Goal: Information Seeking & Learning: Learn about a topic

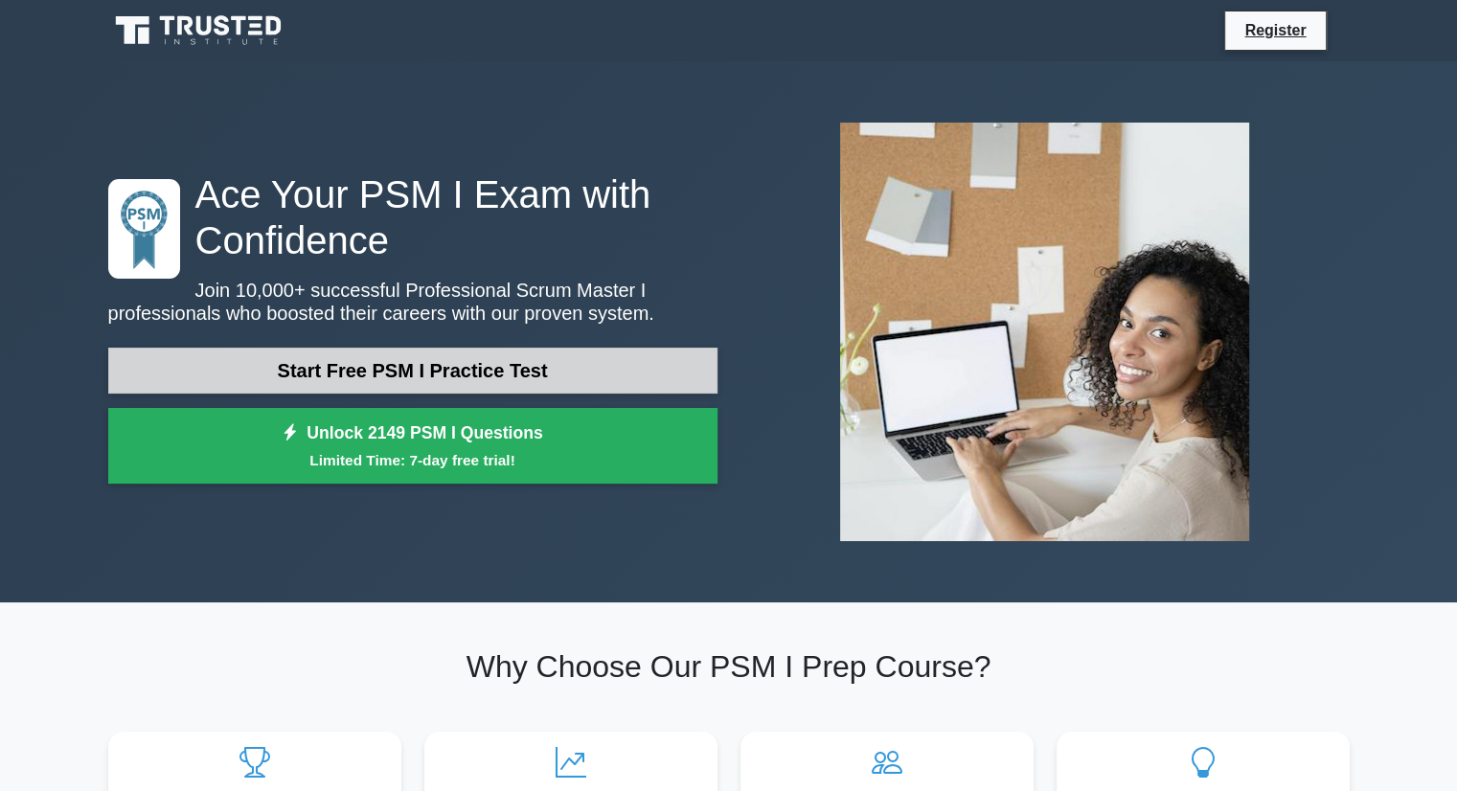
click at [398, 374] on link "Start Free PSM I Practice Test" at bounding box center [412, 371] width 609 height 46
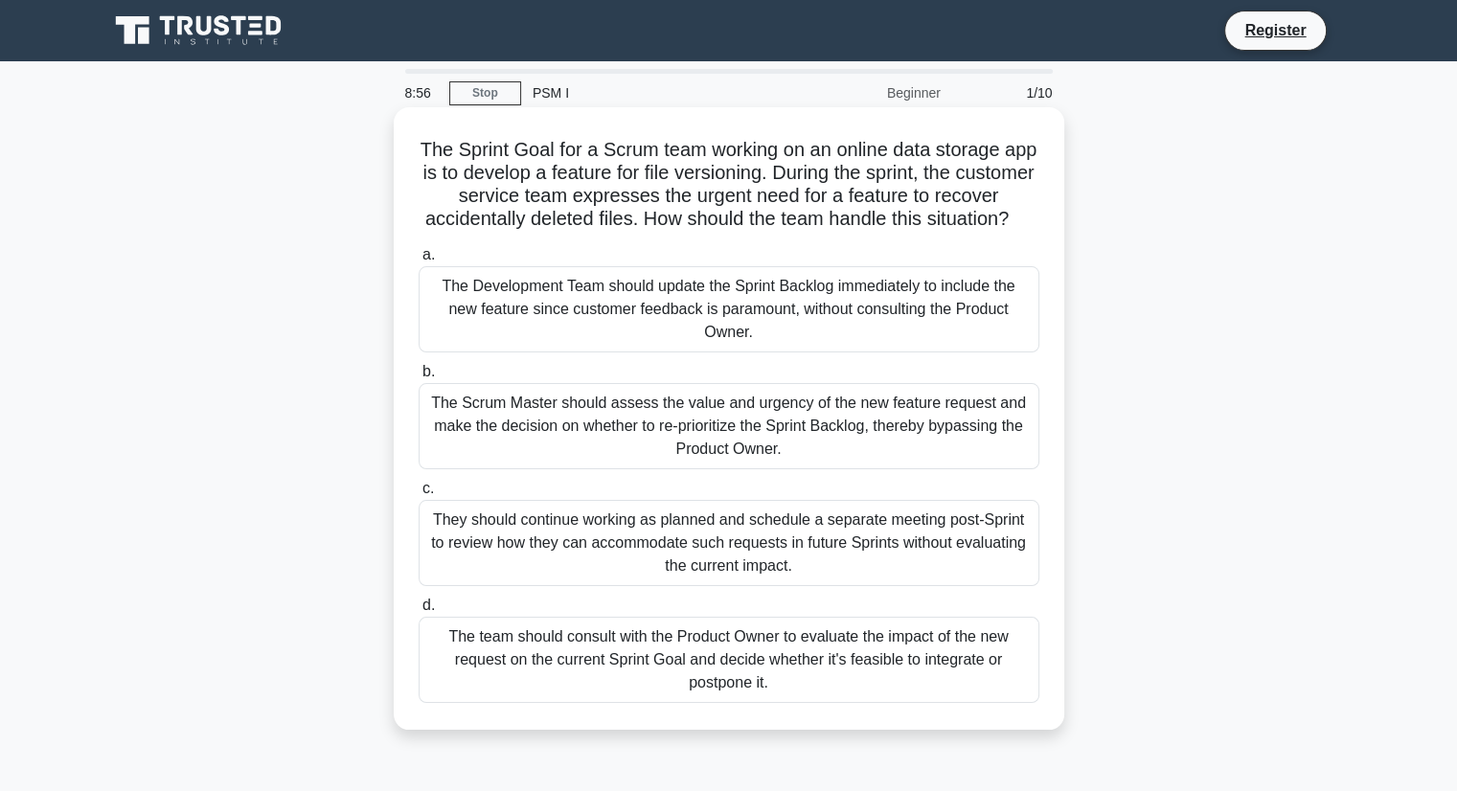
click at [575, 675] on div "The team should consult with the Product Owner to evaluate the impact of the ne…" at bounding box center [729, 660] width 621 height 86
click at [419, 612] on input "d. The team should consult with the Product Owner to evaluate the impact of the…" at bounding box center [419, 606] width 0 height 12
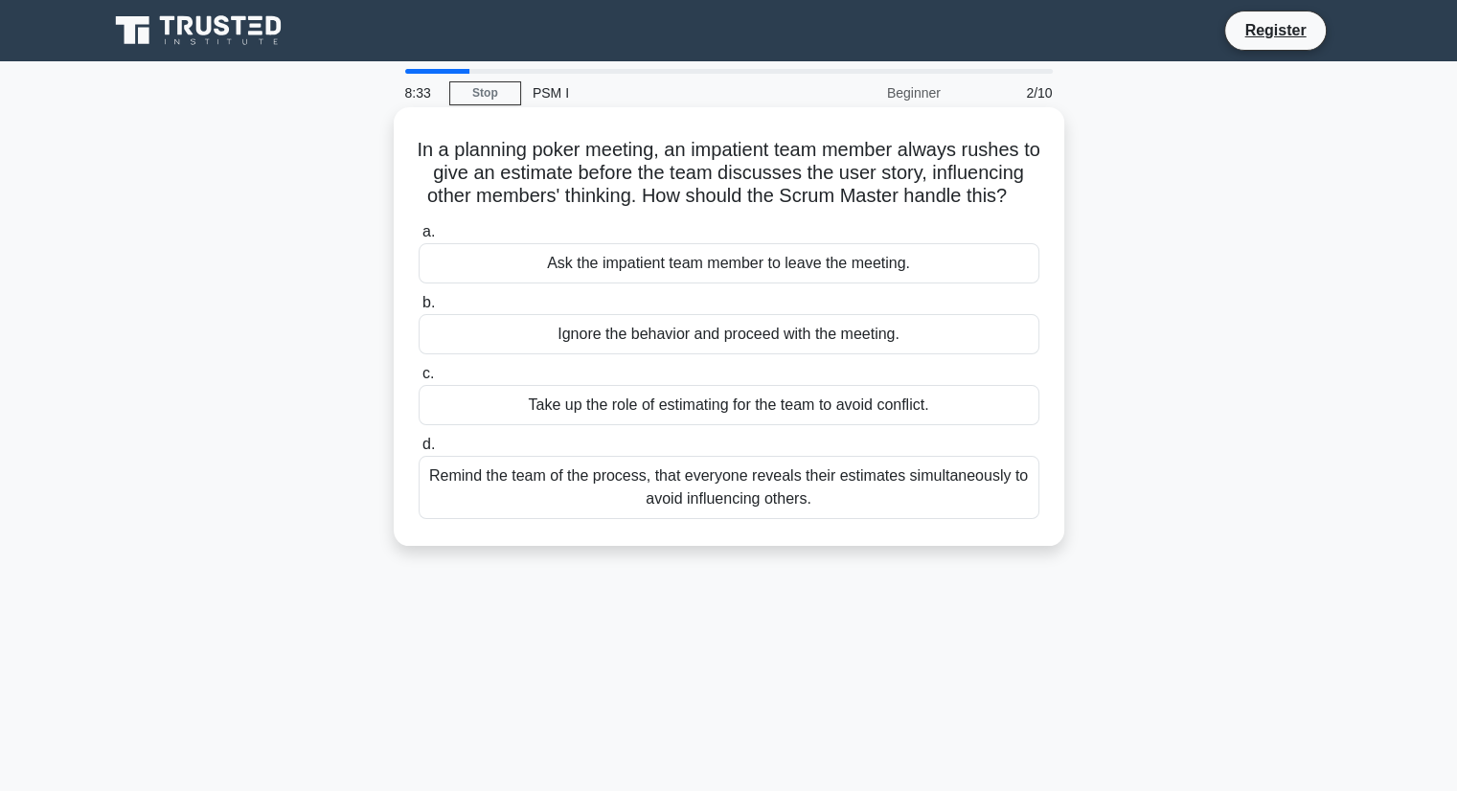
click at [799, 425] on div "Take up the role of estimating for the team to avoid conflict." at bounding box center [729, 405] width 621 height 40
click at [419, 380] on input "c. Take up the role of estimating for the team to avoid conflict." at bounding box center [419, 374] width 0 height 12
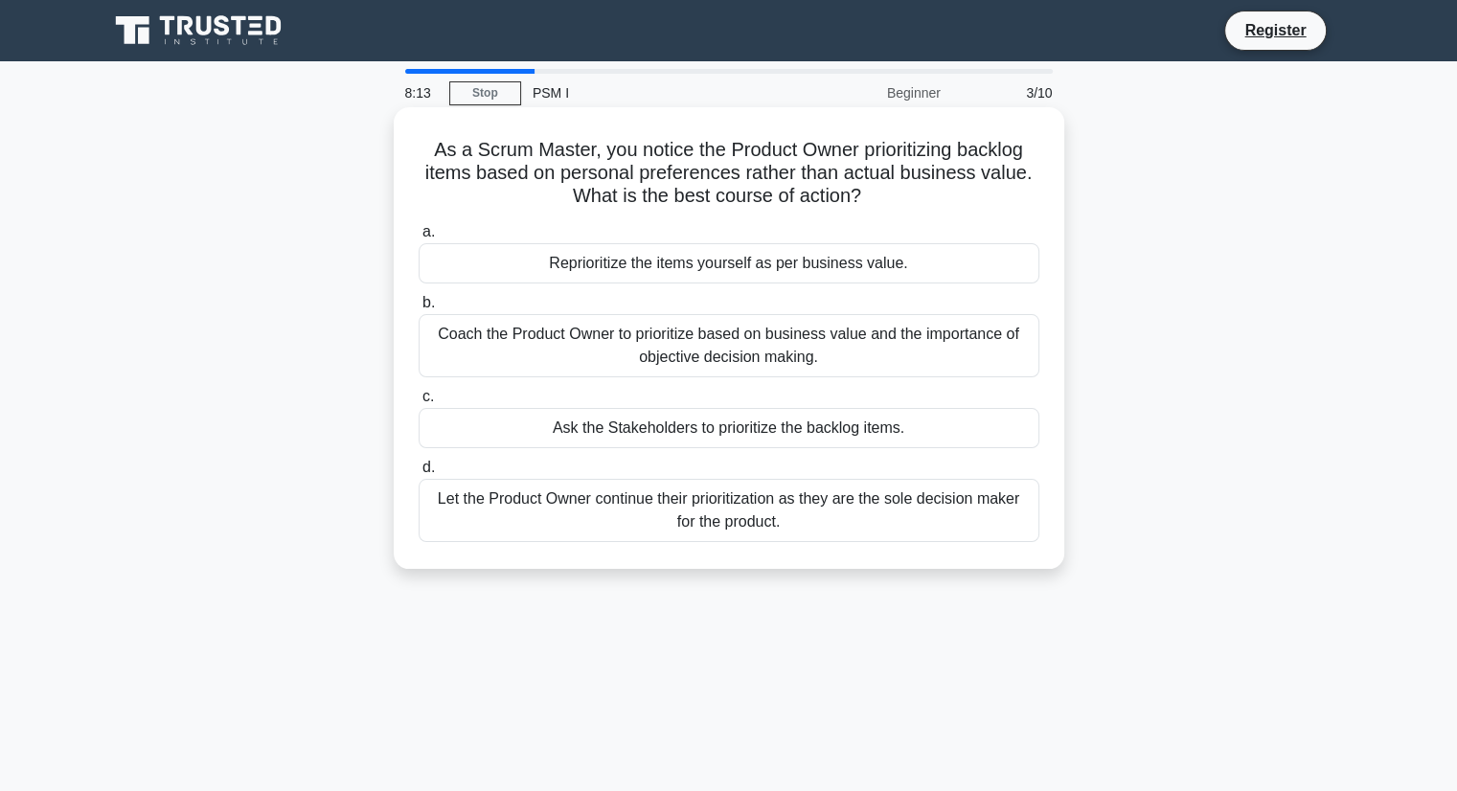
click at [835, 351] on div "Coach the Product Owner to prioritize based on business value and the importanc…" at bounding box center [729, 345] width 621 height 63
click at [419, 309] on input "b. Coach the Product Owner to prioritize based on business value and the import…" at bounding box center [419, 303] width 0 height 12
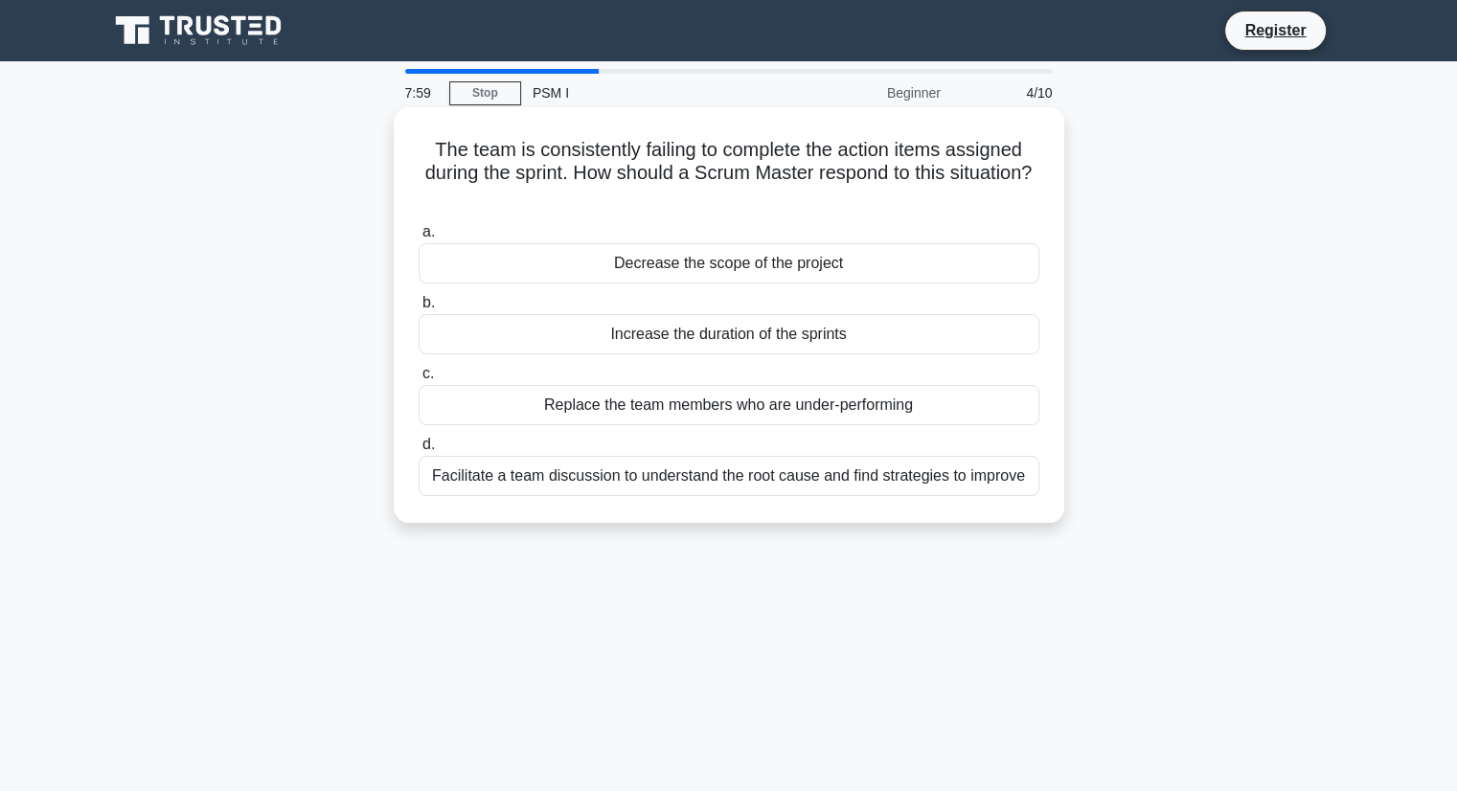
click at [768, 480] on div "Facilitate a team discussion to understand the root cause and find strategies t…" at bounding box center [729, 476] width 621 height 40
click at [419, 451] on input "d. Facilitate a team discussion to understand the root cause and find strategie…" at bounding box center [419, 445] width 0 height 12
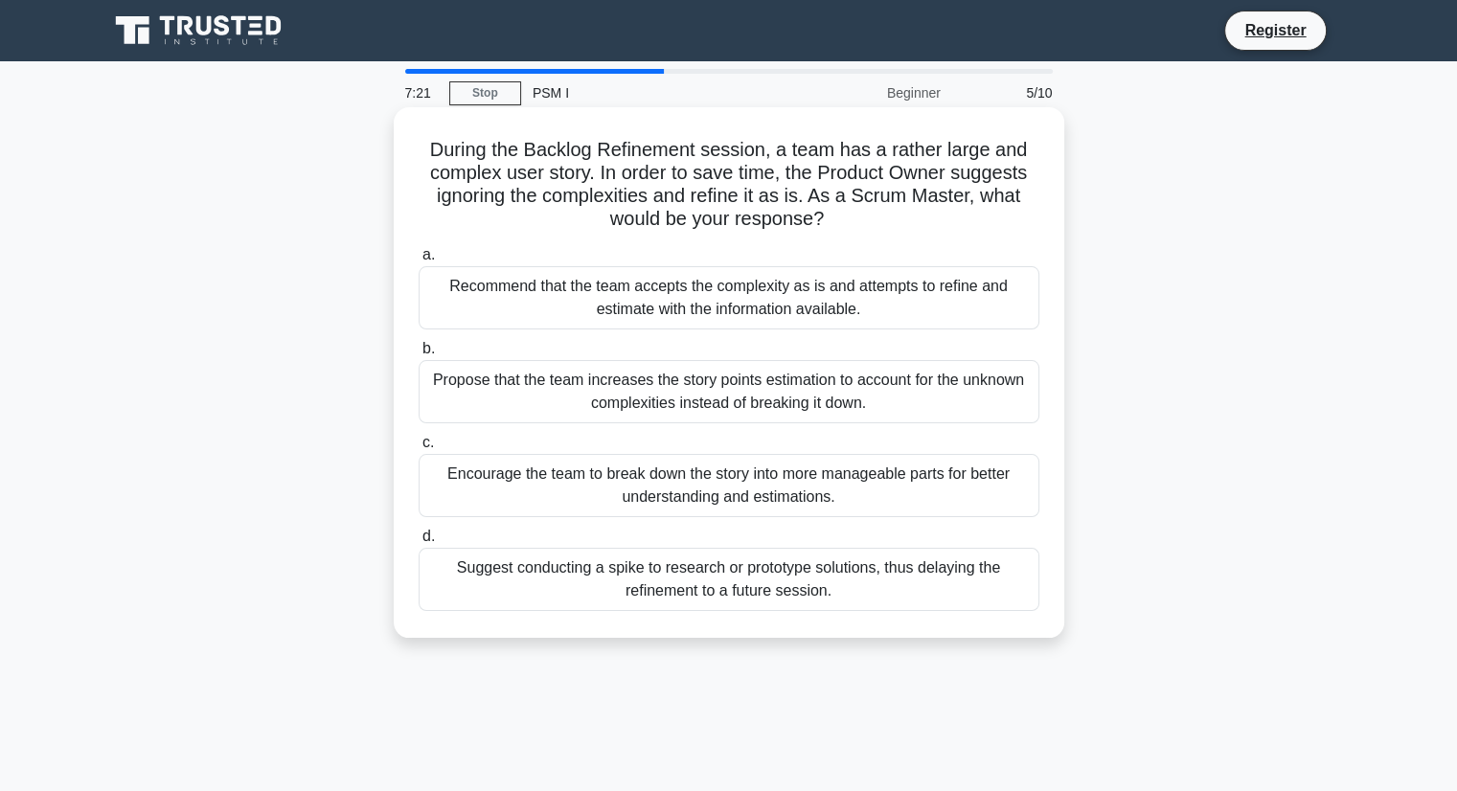
click at [754, 311] on div "Recommend that the team accepts the complexity as is and attempts to refine and…" at bounding box center [729, 297] width 621 height 63
click at [419, 261] on input "a. Recommend that the team accepts the complexity as is and attempts to refine …" at bounding box center [419, 255] width 0 height 12
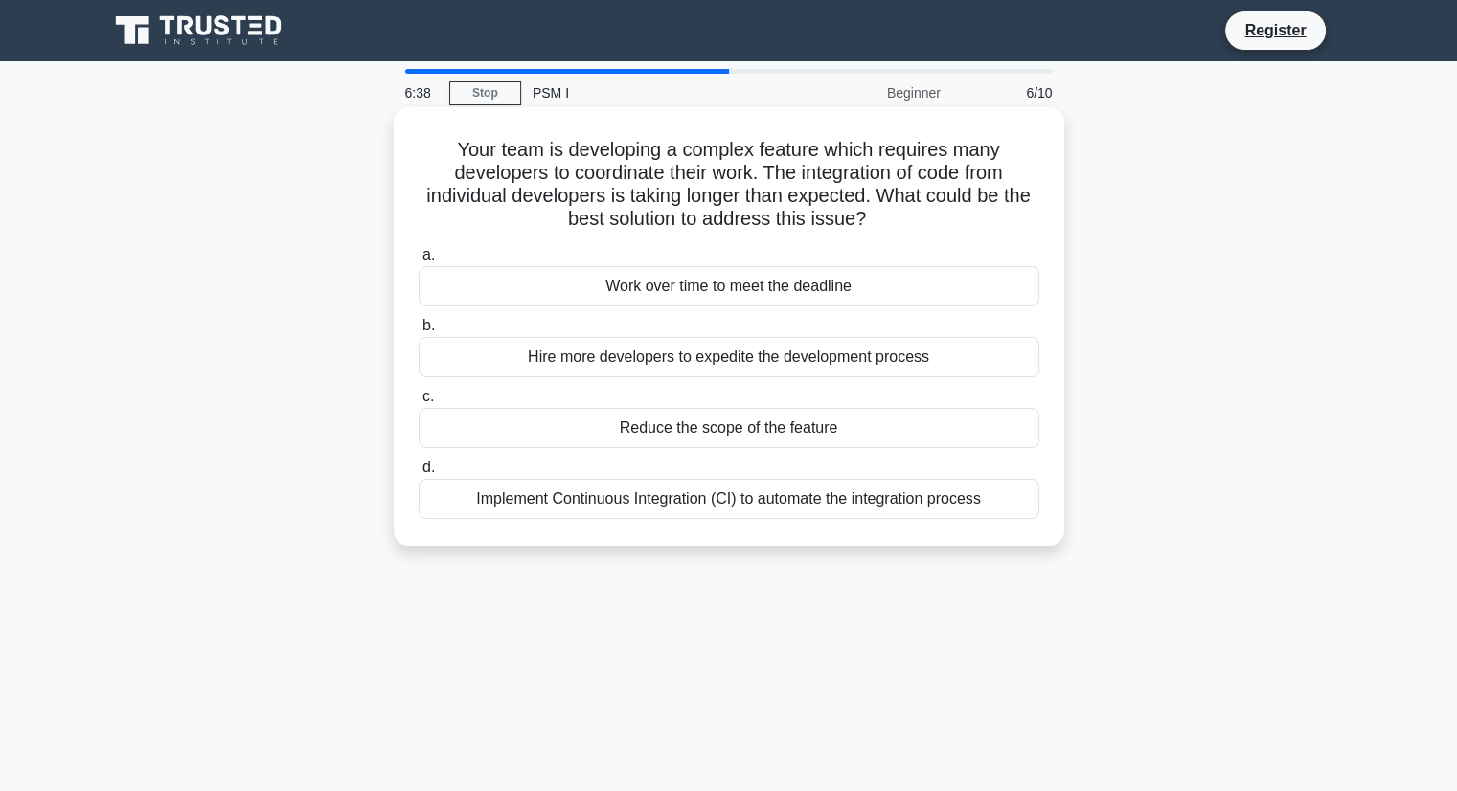
click at [717, 426] on div "Reduce the scope of the feature" at bounding box center [729, 428] width 621 height 40
click at [419, 403] on input "c. Reduce the scope of the feature" at bounding box center [419, 397] width 0 height 12
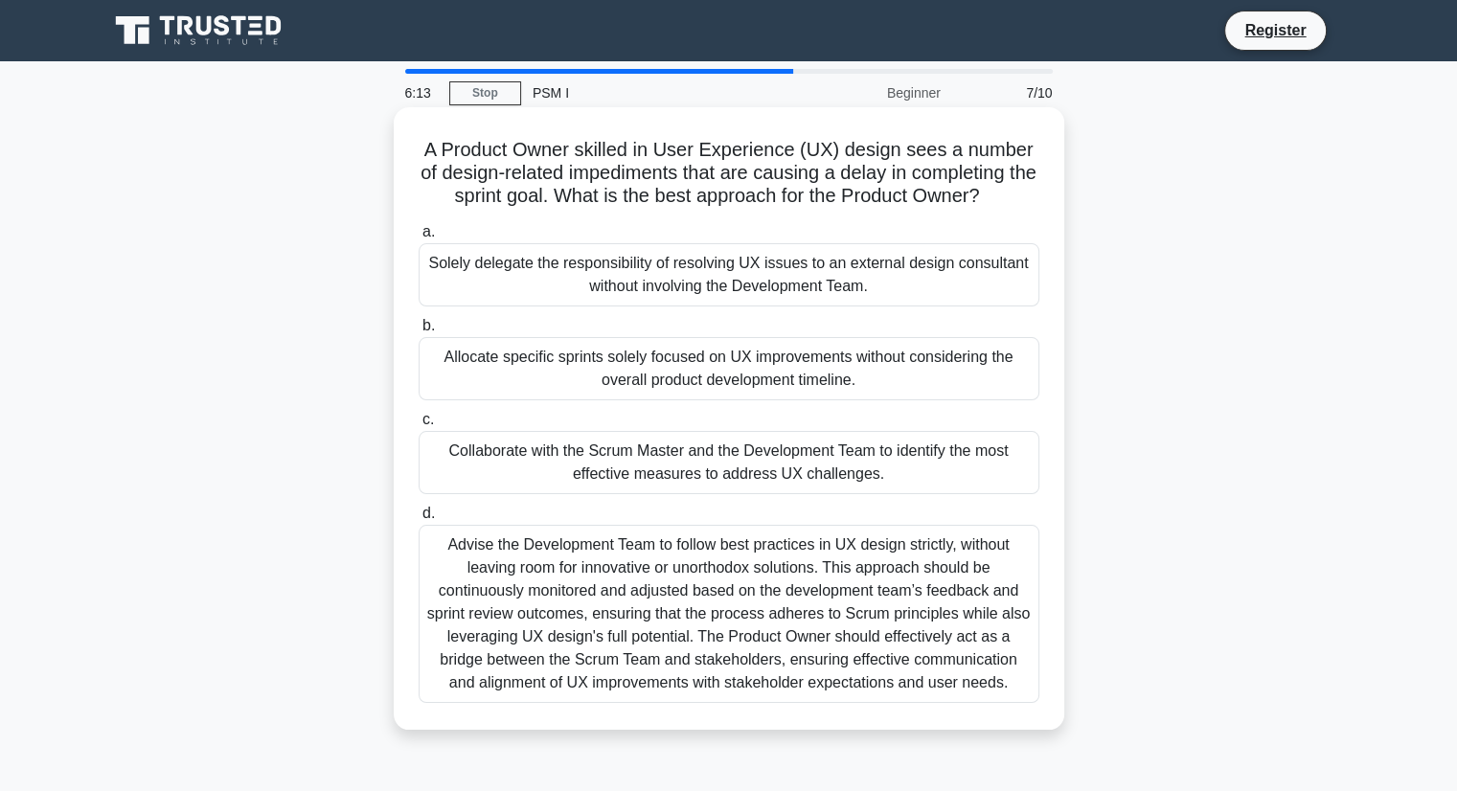
click at [824, 483] on div "Collaborate with the Scrum Master and the Development Team to identify the most…" at bounding box center [729, 462] width 621 height 63
click at [419, 426] on input "c. Collaborate with the Scrum Master and the Development Team to identify the m…" at bounding box center [419, 420] width 0 height 12
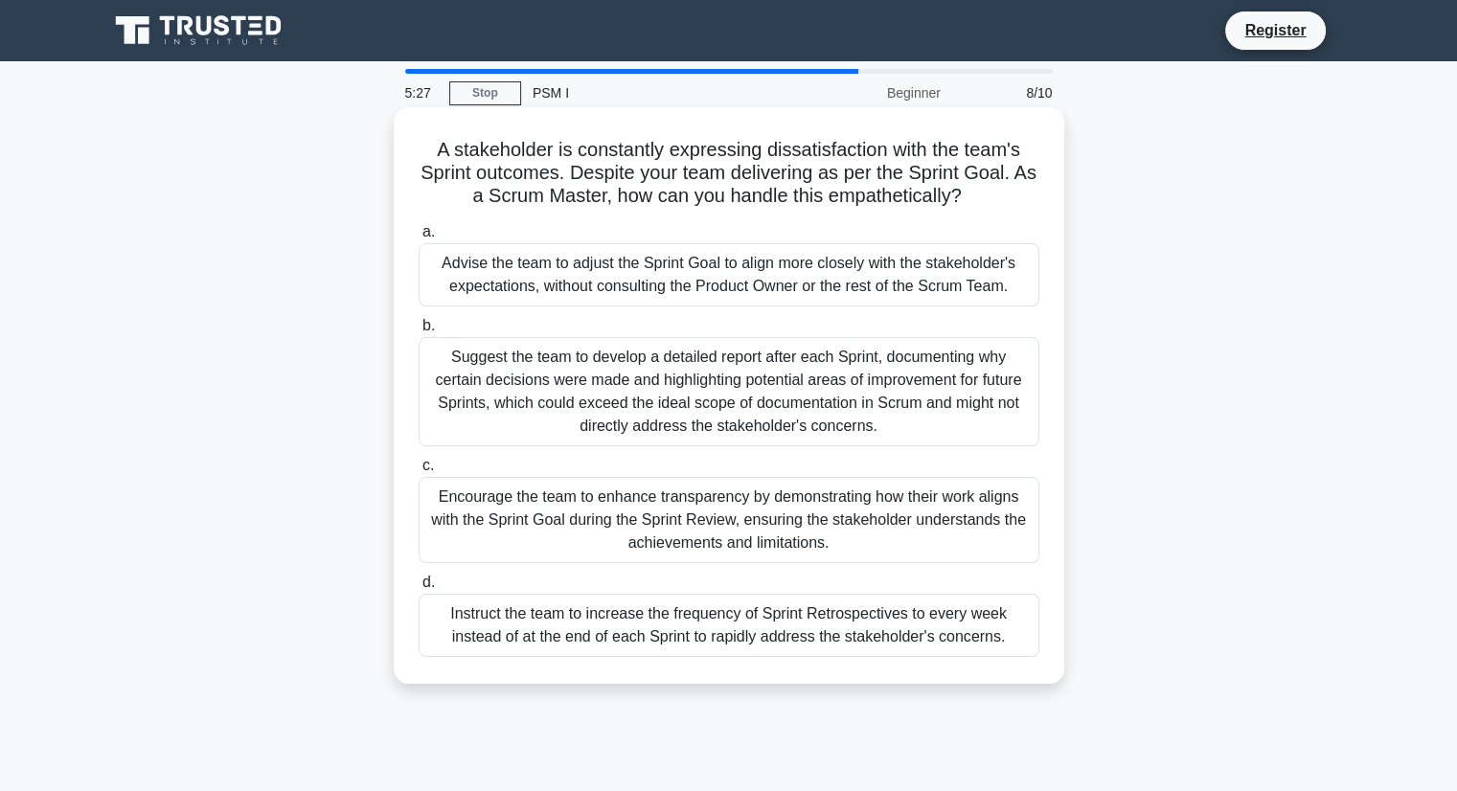
click at [790, 532] on div "Encourage the team to enhance transparency by demonstrating how their work alig…" at bounding box center [729, 520] width 621 height 86
click at [419, 472] on input "c. Encourage the team to enhance transparency by demonstrating how their work a…" at bounding box center [419, 466] width 0 height 12
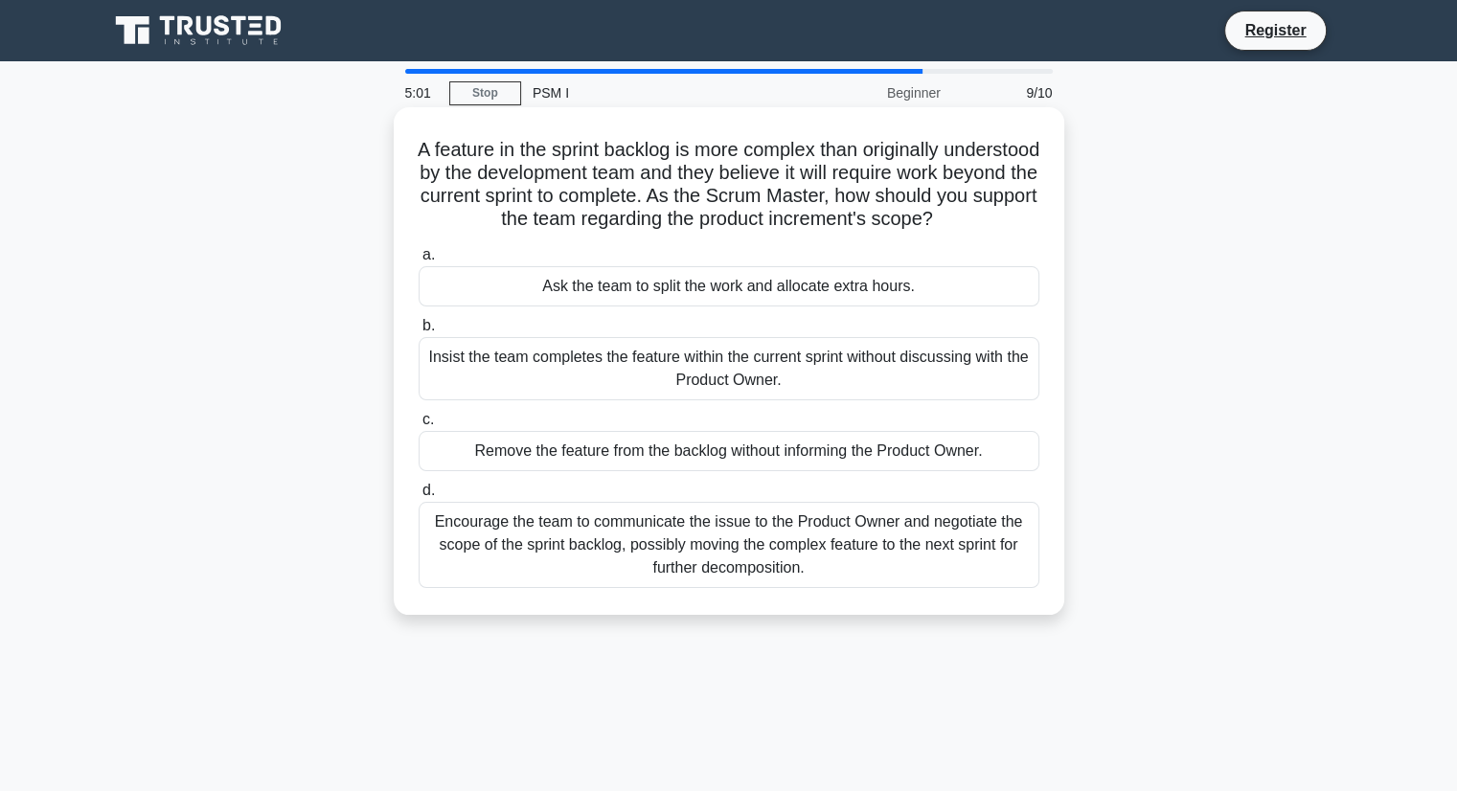
click at [707, 563] on div "Encourage the team to communicate the issue to the Product Owner and negotiate …" at bounding box center [729, 545] width 621 height 86
click at [419, 497] on input "d. Encourage the team to communicate the issue to the Product Owner and negotia…" at bounding box center [419, 491] width 0 height 12
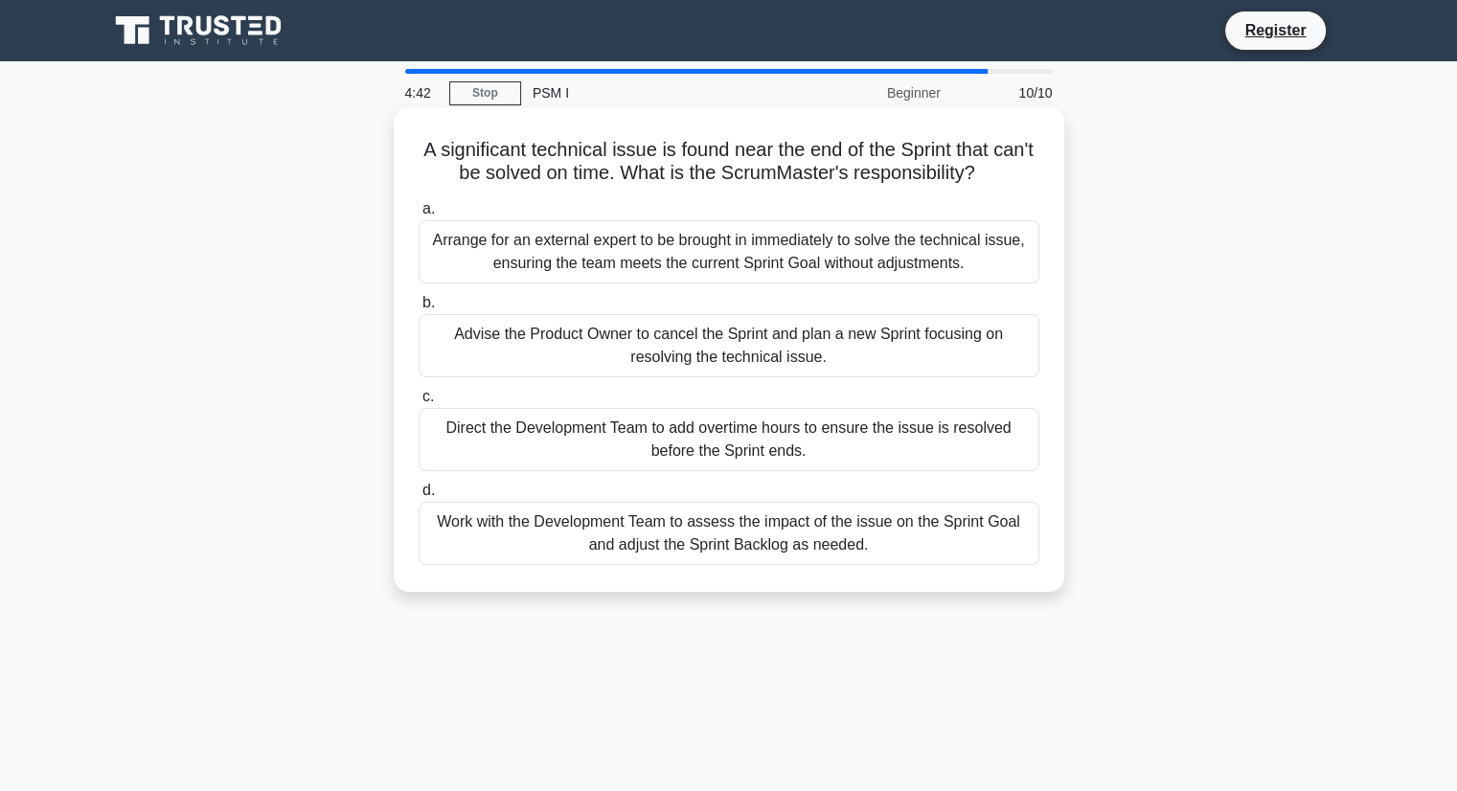
click at [744, 538] on div "Work with the Development Team to assess the impact of the issue on the Sprint …" at bounding box center [729, 533] width 621 height 63
click at [419, 497] on input "d. Work with the Development Team to assess the impact of the issue on the Spri…" at bounding box center [419, 491] width 0 height 12
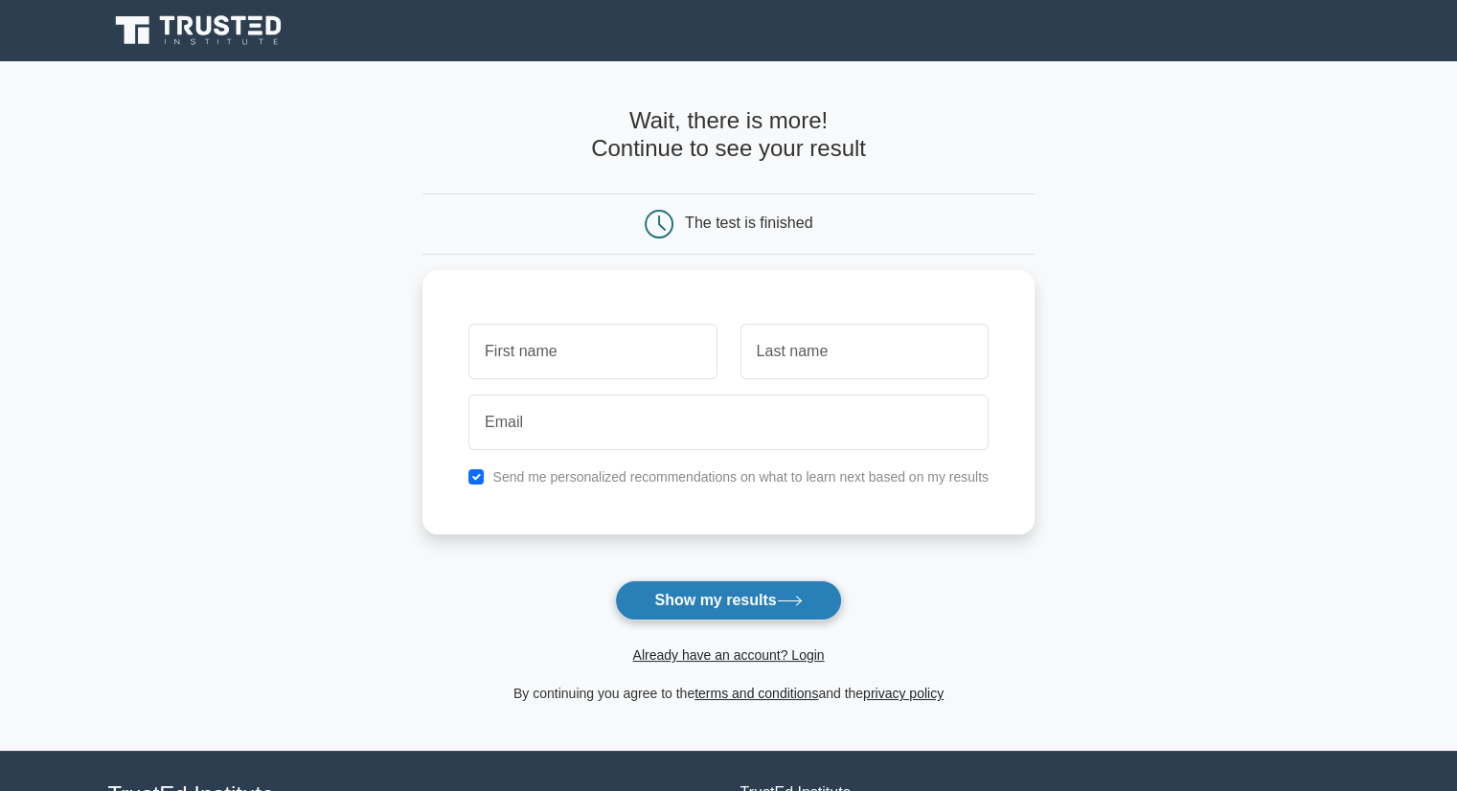
click at [693, 595] on button "Show my results" at bounding box center [728, 600] width 226 height 40
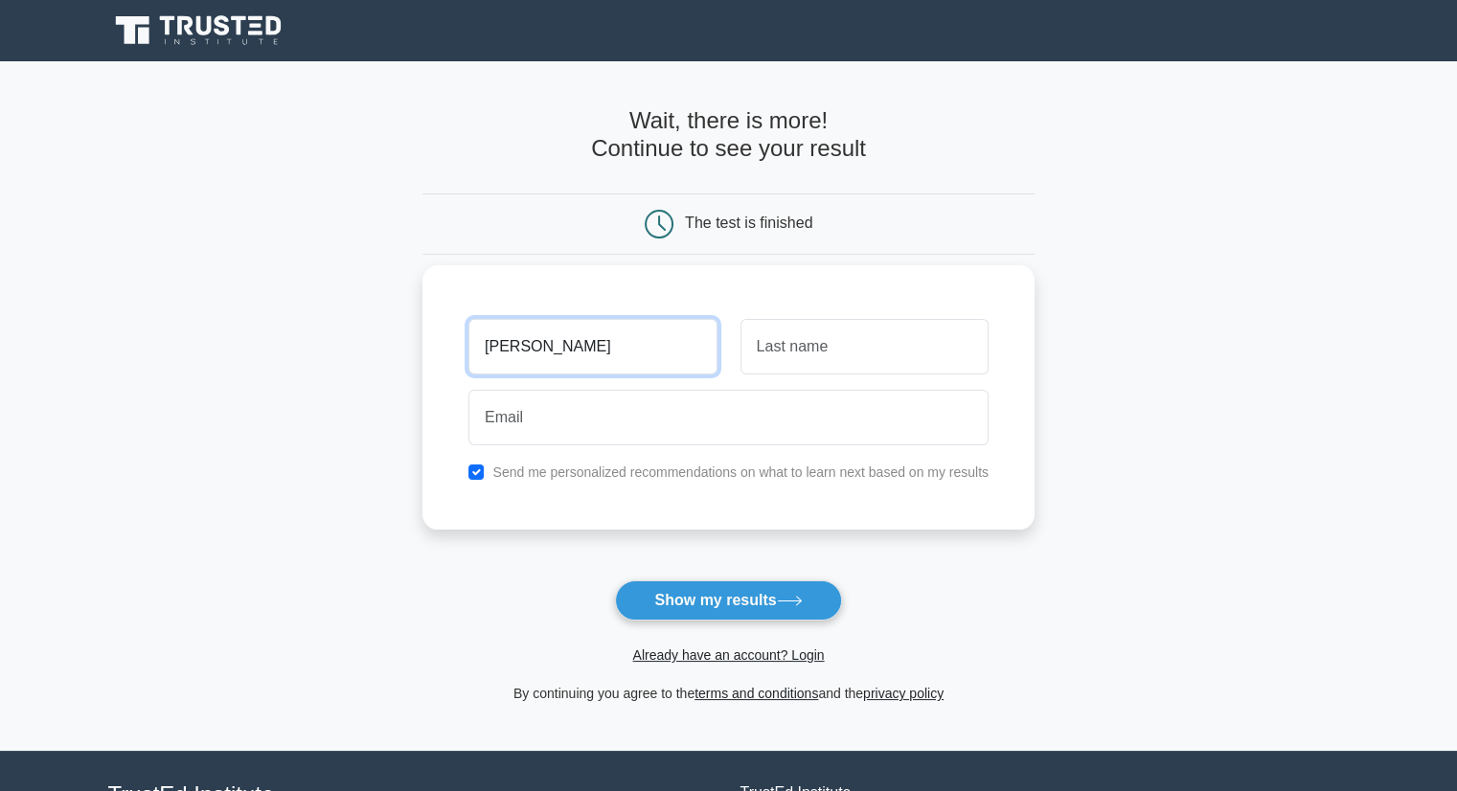
type input "HABEEBA"
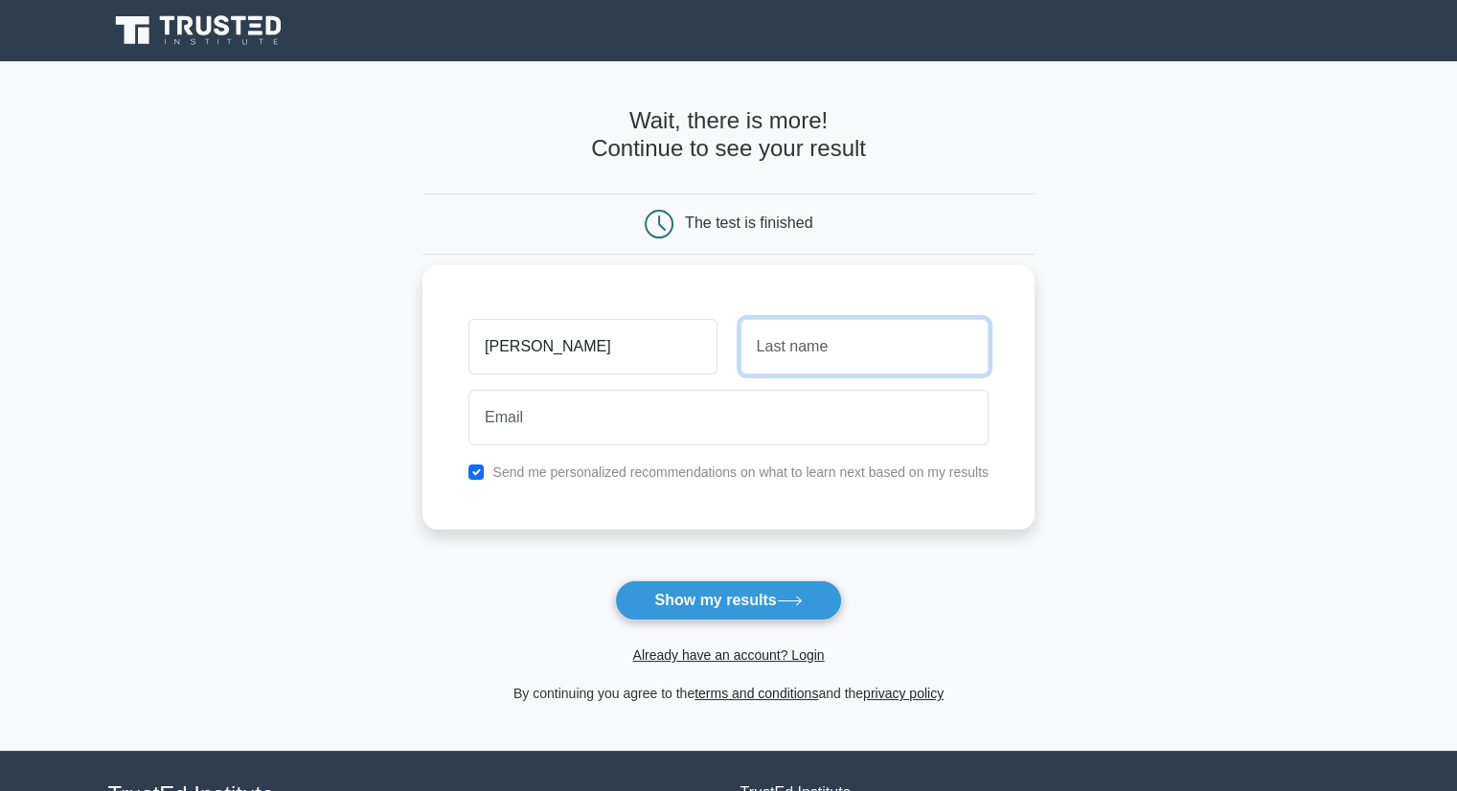
click at [837, 357] on input "text" at bounding box center [864, 347] width 248 height 56
type input "DARGA"
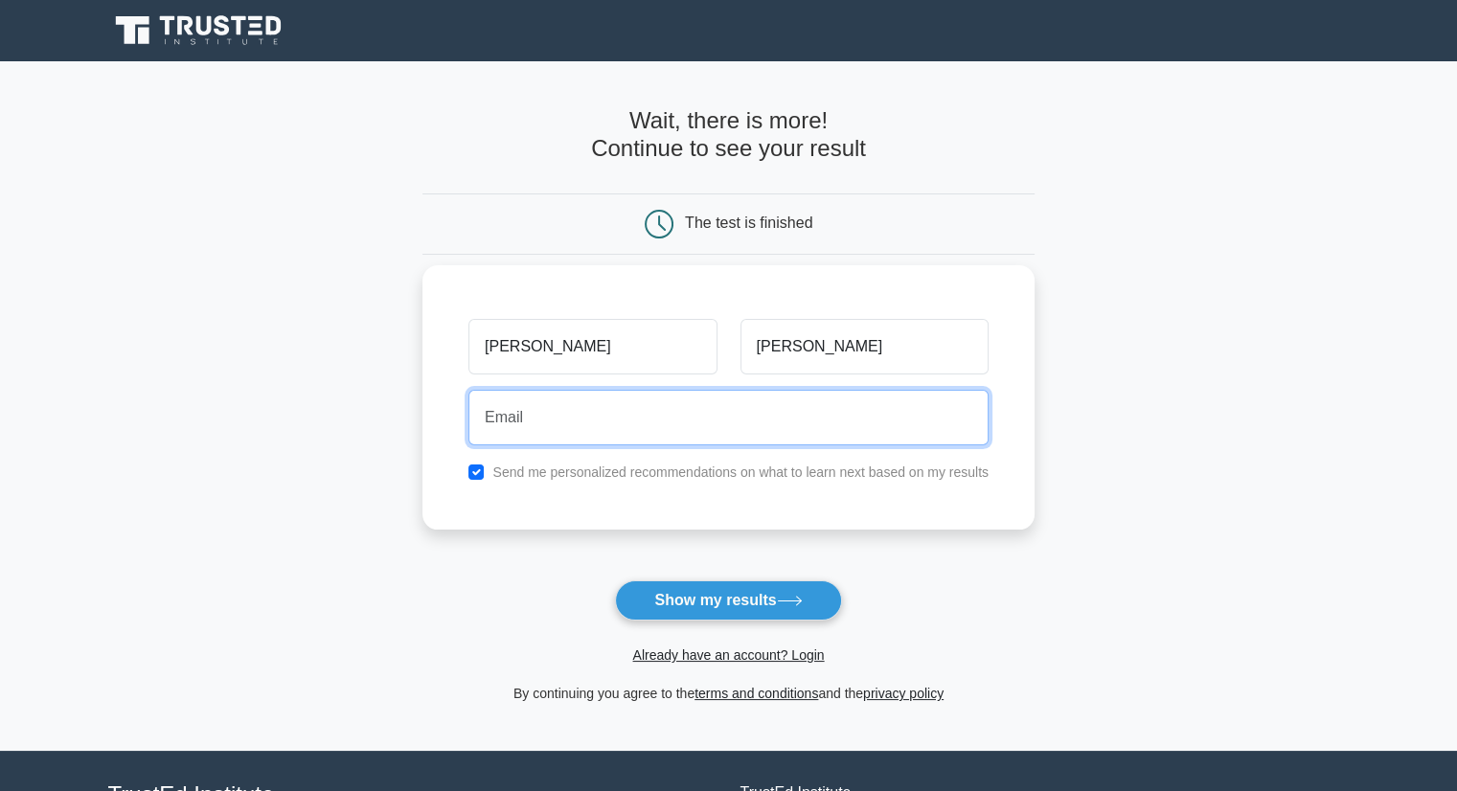
click at [746, 417] on input "email" at bounding box center [728, 418] width 520 height 56
type input "hrd6593@gmail.com"
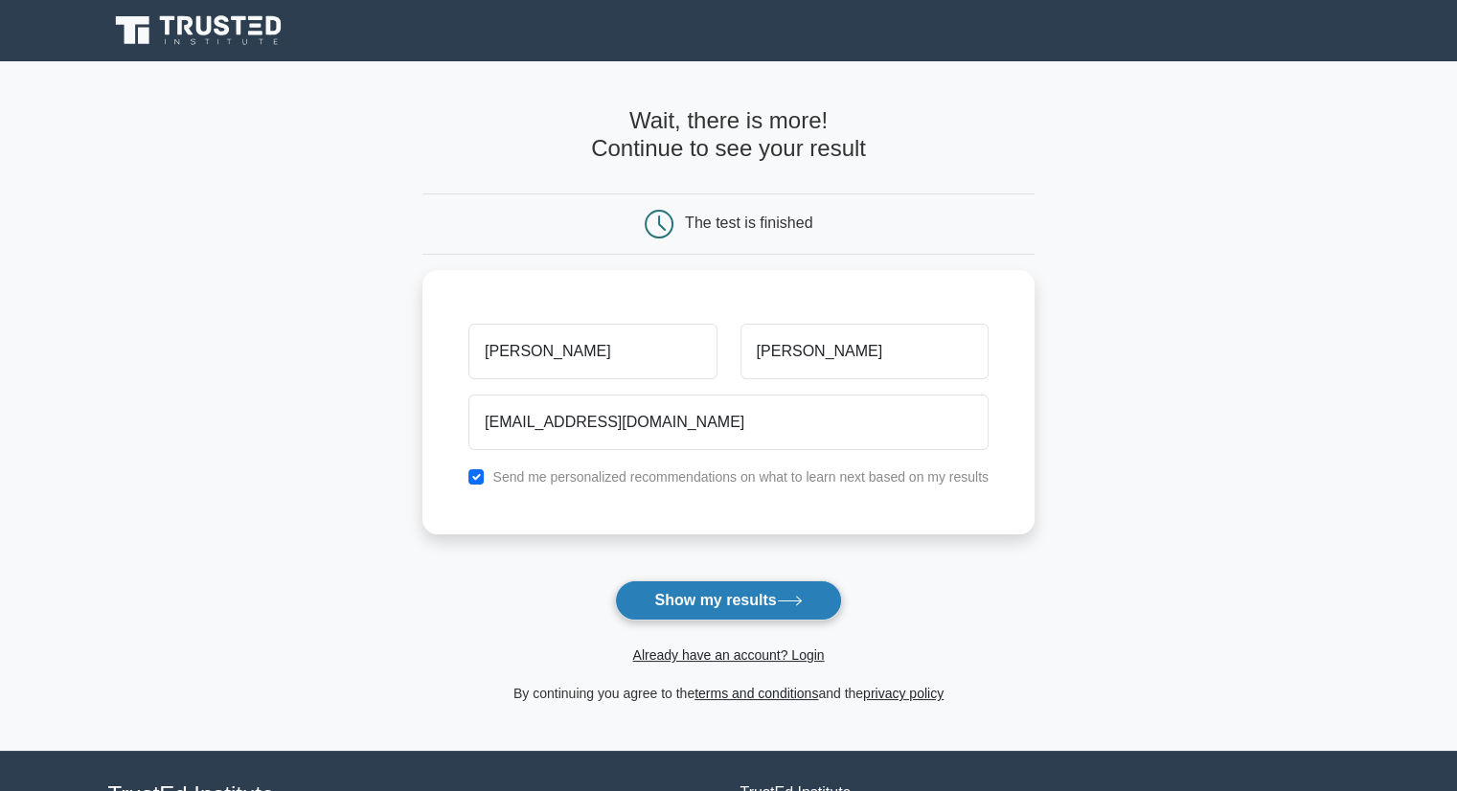
click at [717, 604] on button "Show my results" at bounding box center [728, 600] width 226 height 40
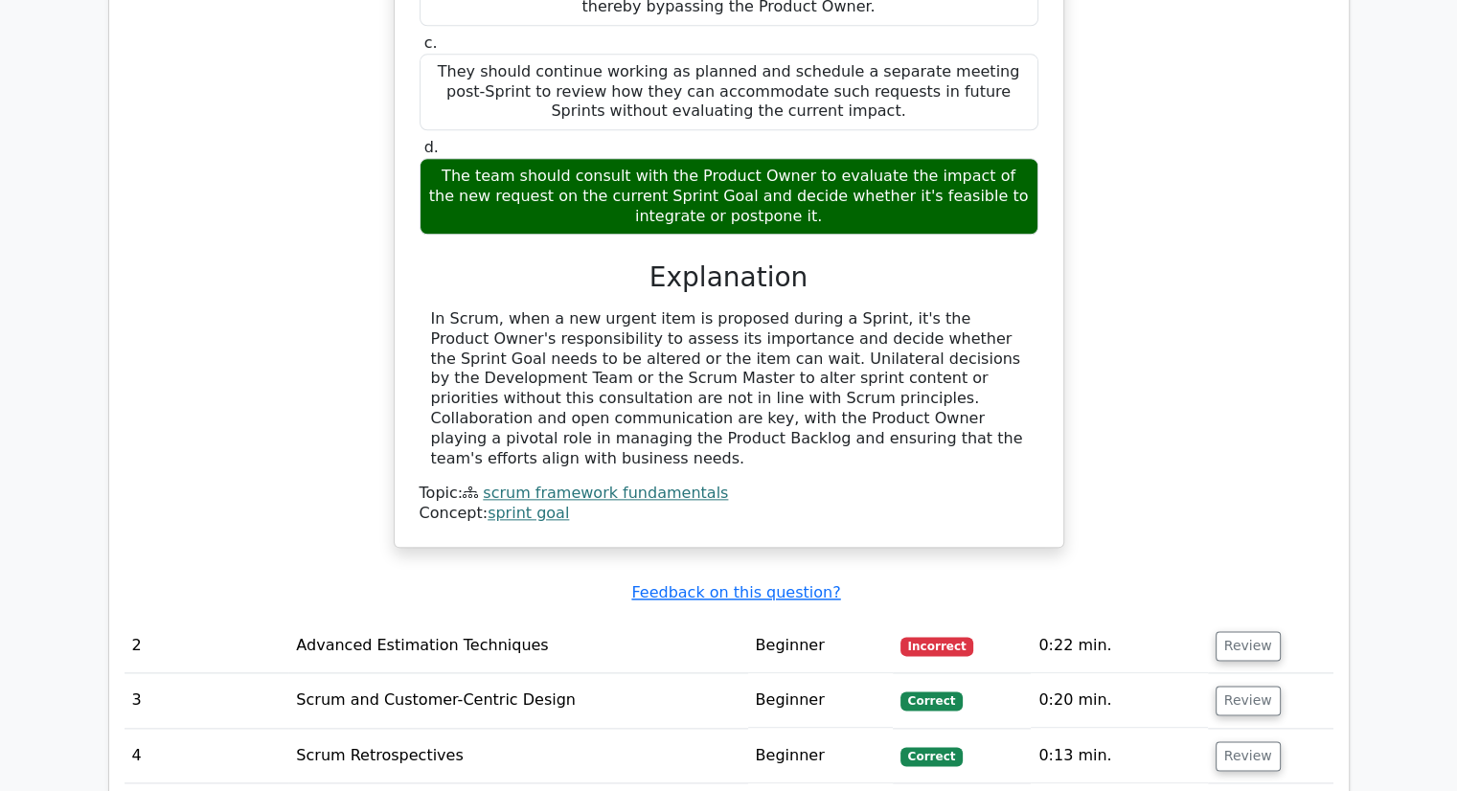
scroll to position [2299, 0]
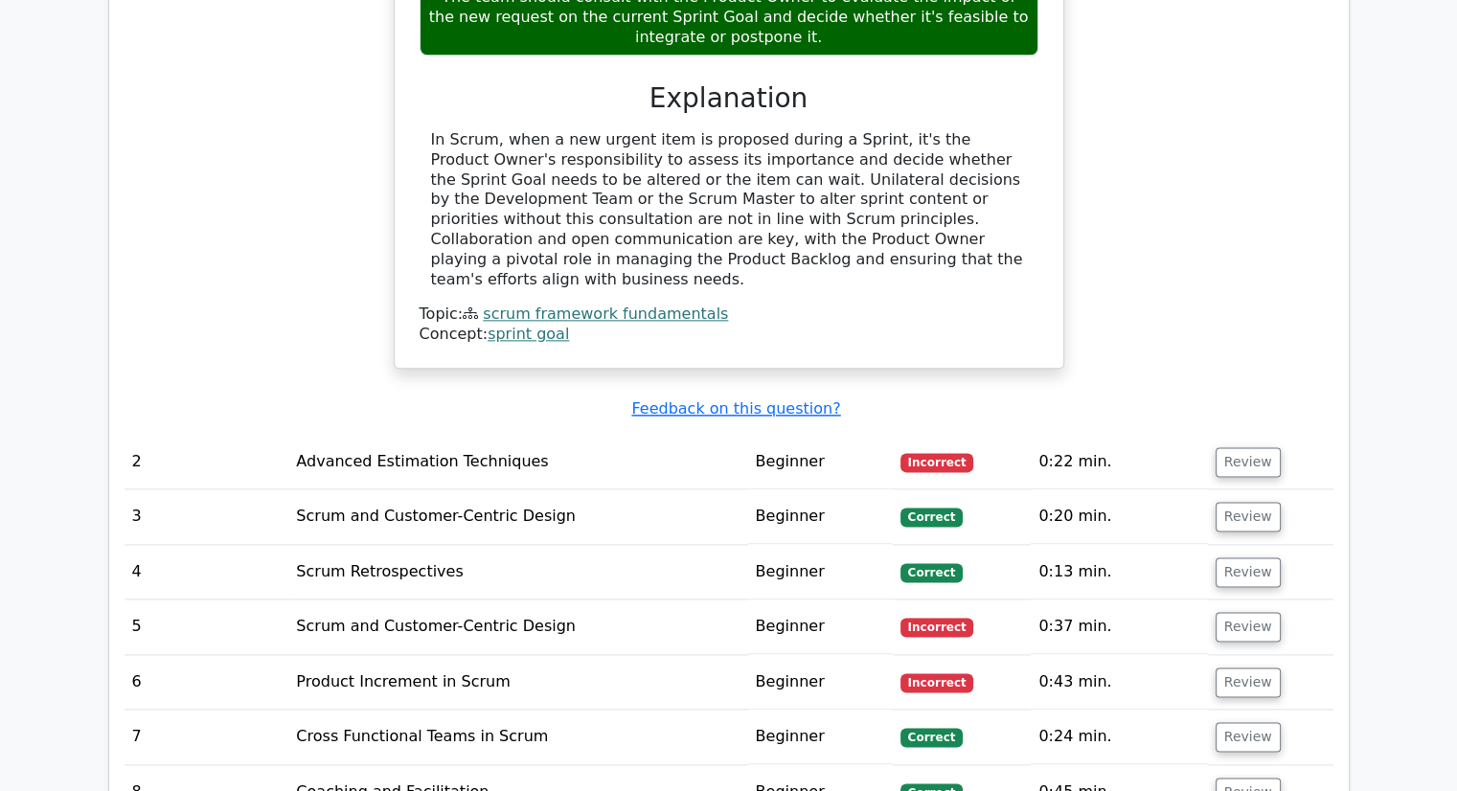
click at [421, 435] on td "Advanced Estimation Techniques" at bounding box center [517, 462] width 459 height 55
click at [467, 437] on td "Advanced Estimation Techniques" at bounding box center [517, 462] width 459 height 55
click at [1230, 447] on button "Review" at bounding box center [1247, 462] width 65 height 30
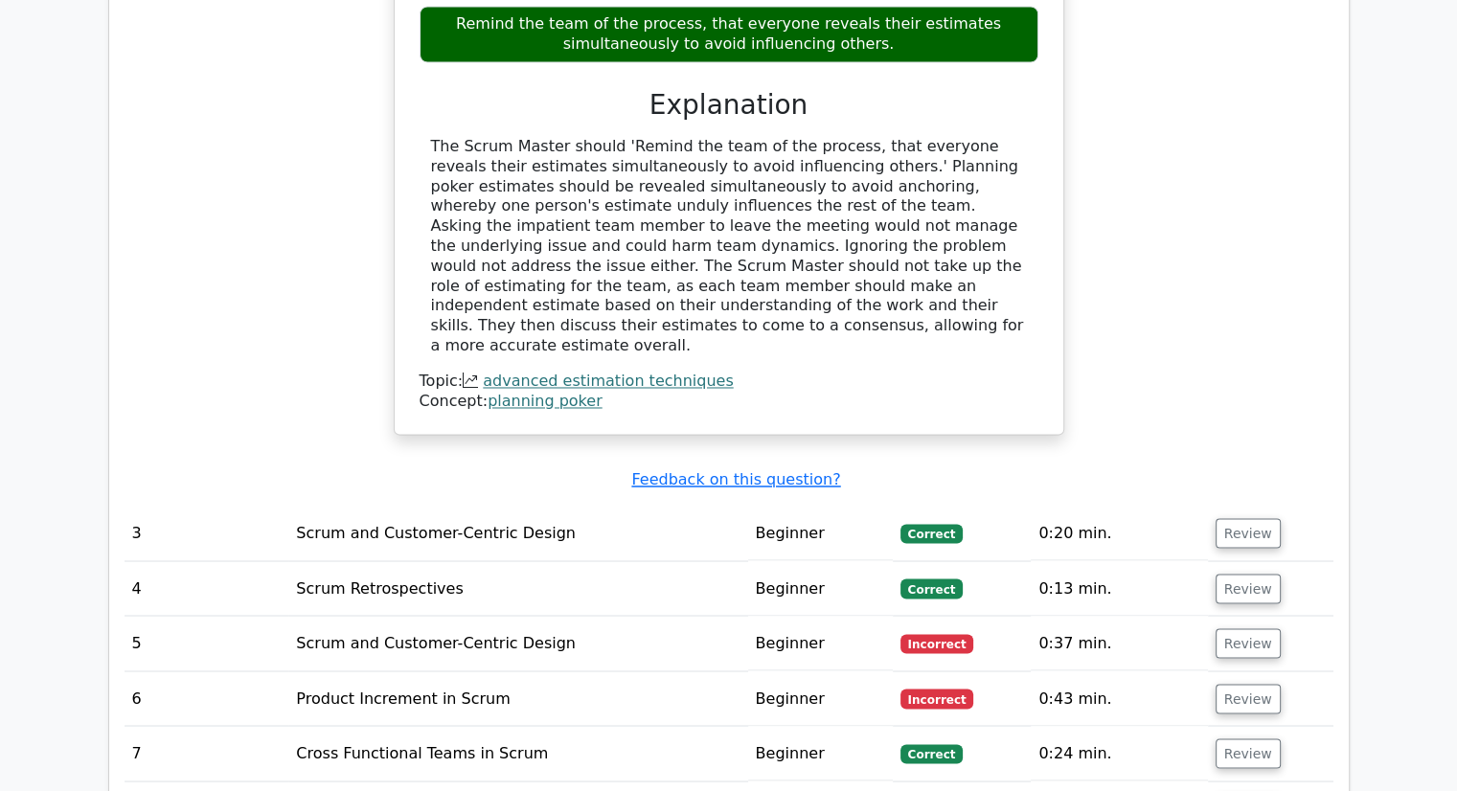
scroll to position [3160, 0]
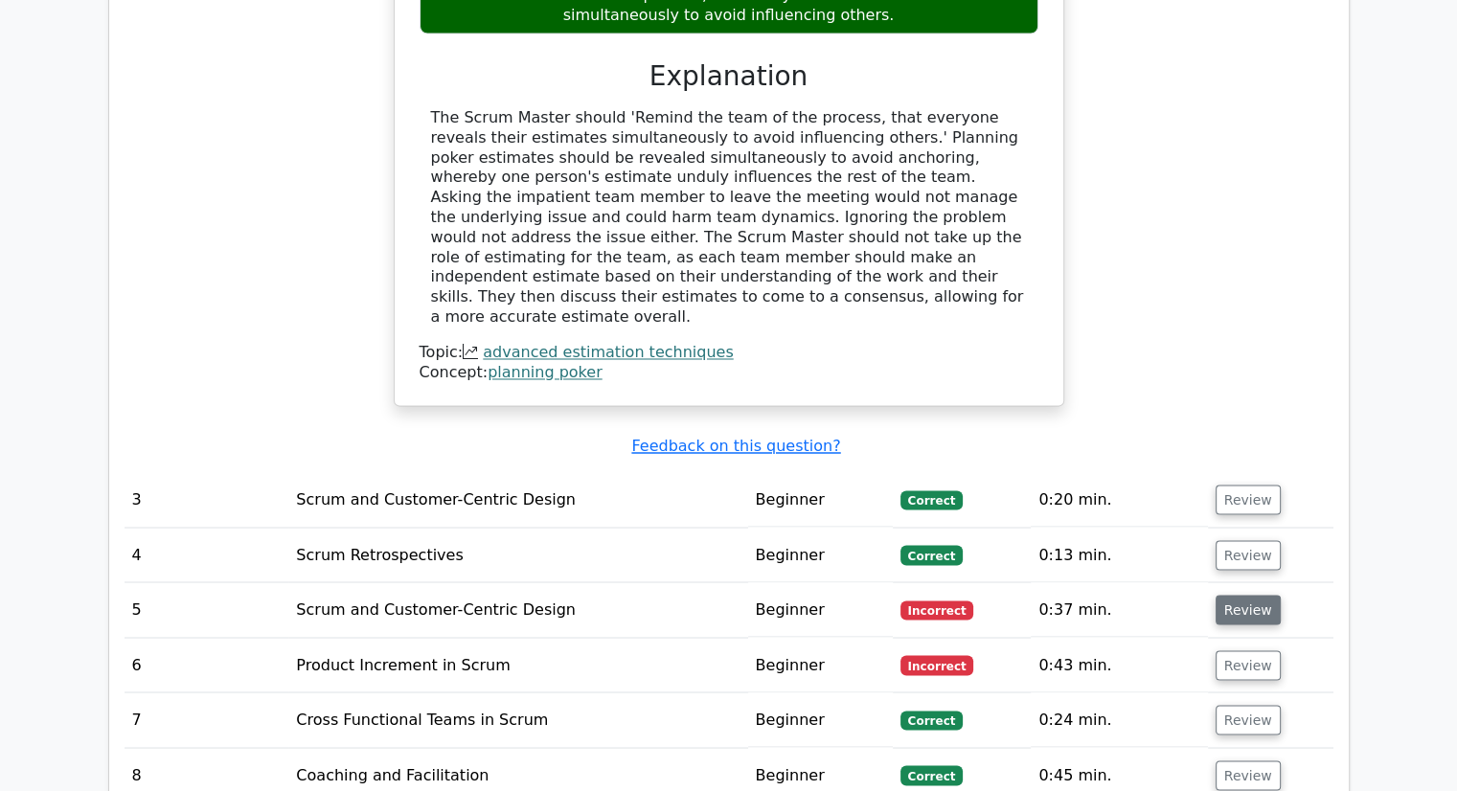
click at [1253, 595] on button "Review" at bounding box center [1247, 610] width 65 height 30
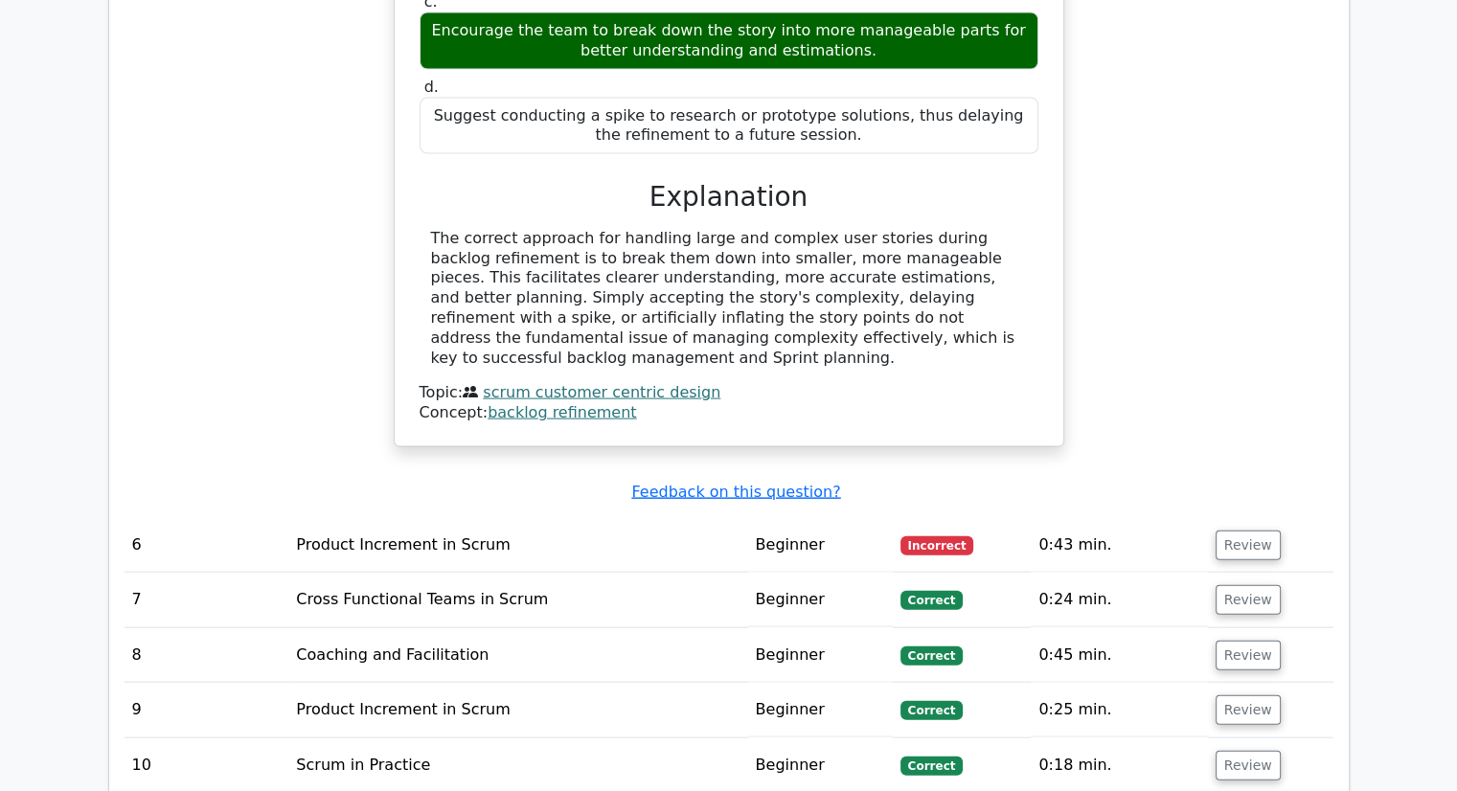
scroll to position [4214, 0]
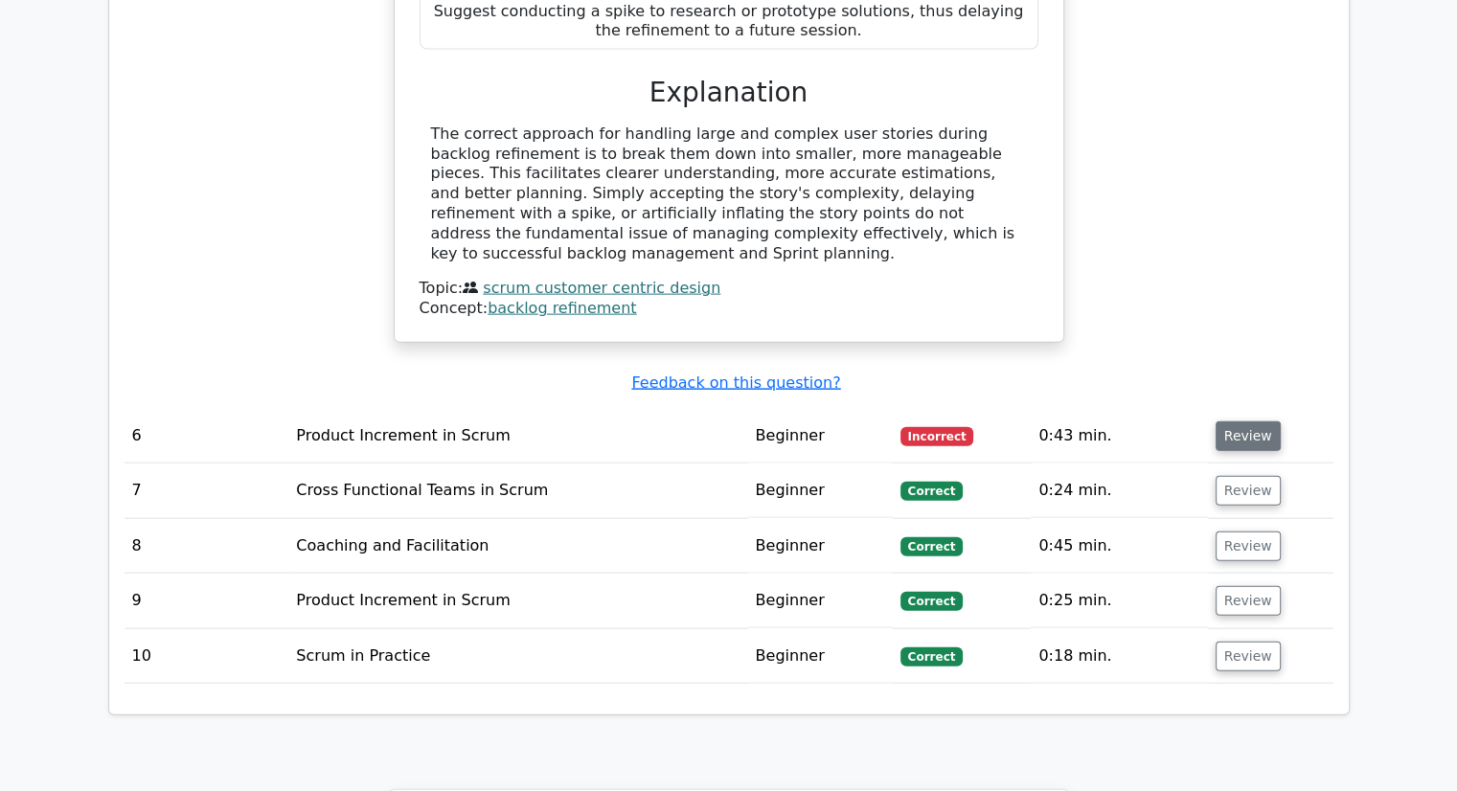
click at [1238, 421] on button "Review" at bounding box center [1247, 436] width 65 height 30
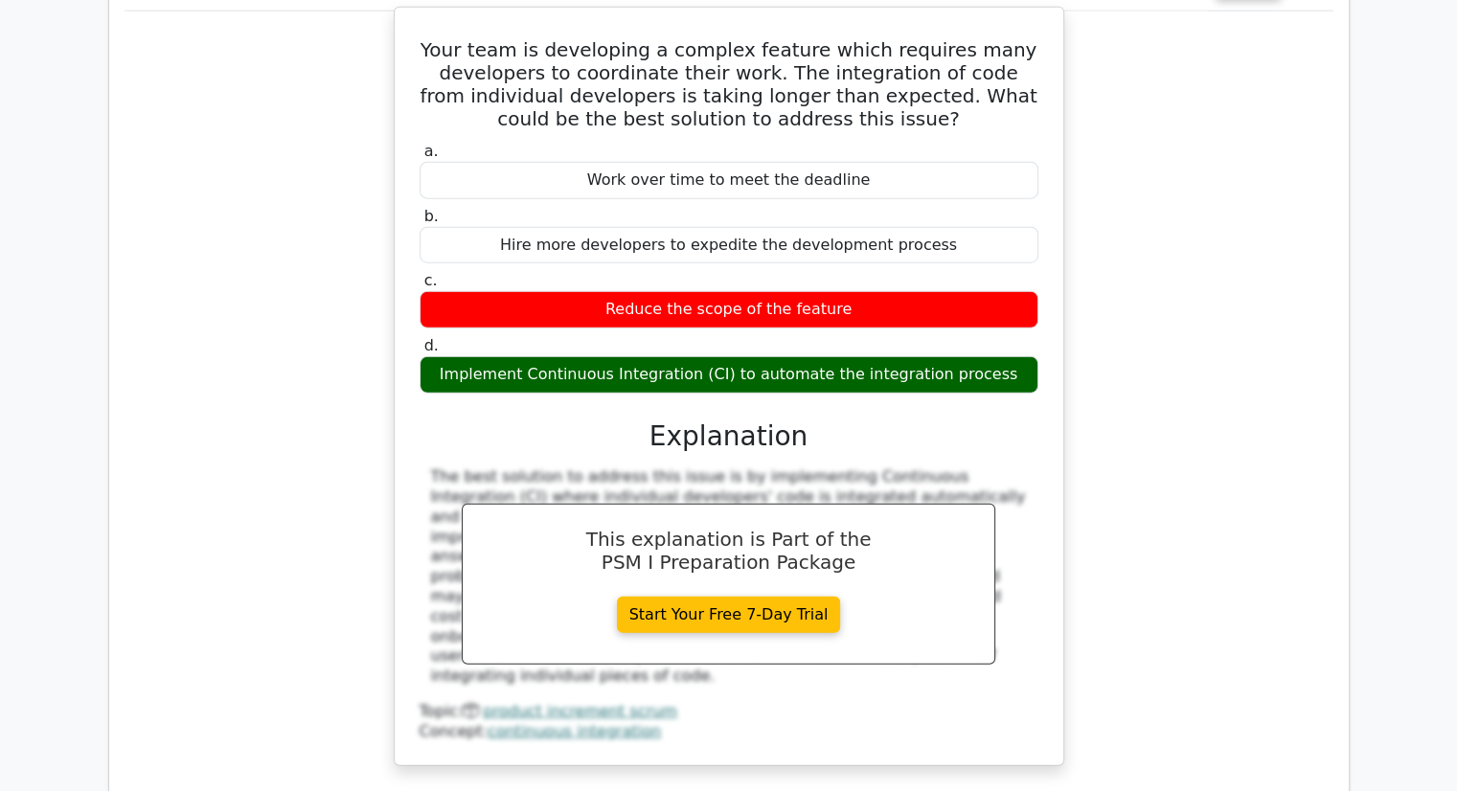
scroll to position [4789, 0]
